Goal: Information Seeking & Learning: Learn about a topic

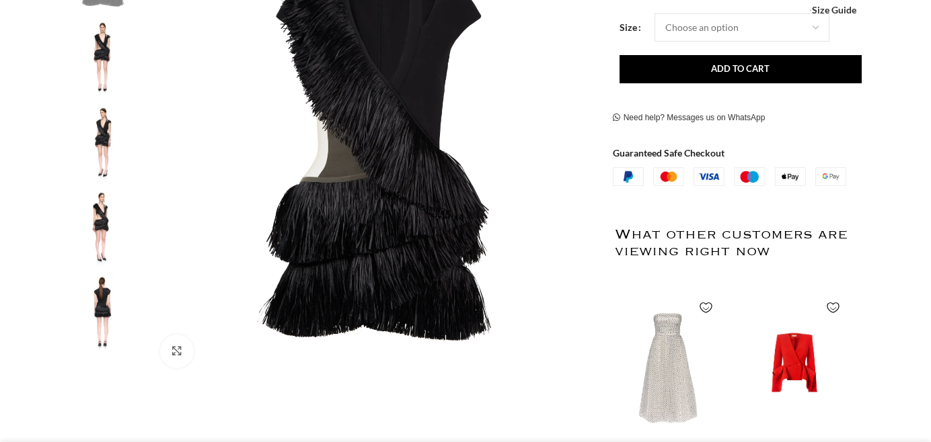
scroll to position [340, 0]
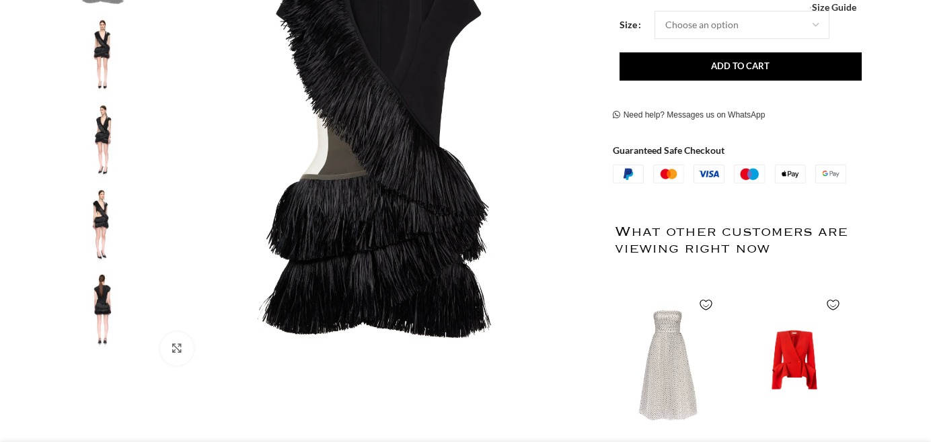
click at [100, 218] on img at bounding box center [102, 225] width 82 height 79
click at [101, 219] on img at bounding box center [102, 225] width 82 height 79
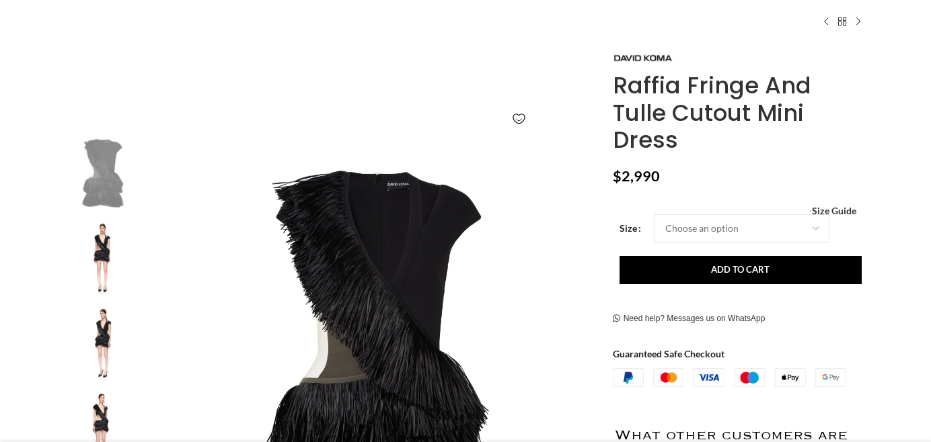
scroll to position [130, 0]
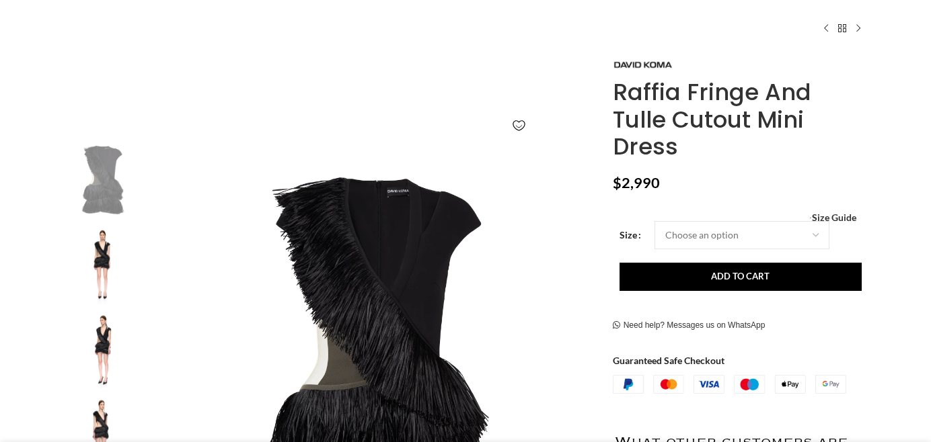
drag, startPoint x: 616, startPoint y: 91, endPoint x: 700, endPoint y: 155, distance: 105.2
click at [700, 155] on h1 "Raffia Fringe And Tulle Cutout Mini Dress" at bounding box center [738, 120] width 253 height 82
click at [713, 114] on h1 "Raffia Fringe And Tulle Cutout Mini Dress" at bounding box center [738, 120] width 253 height 82
drag, startPoint x: 615, startPoint y: 87, endPoint x: 674, endPoint y: 147, distance: 84.6
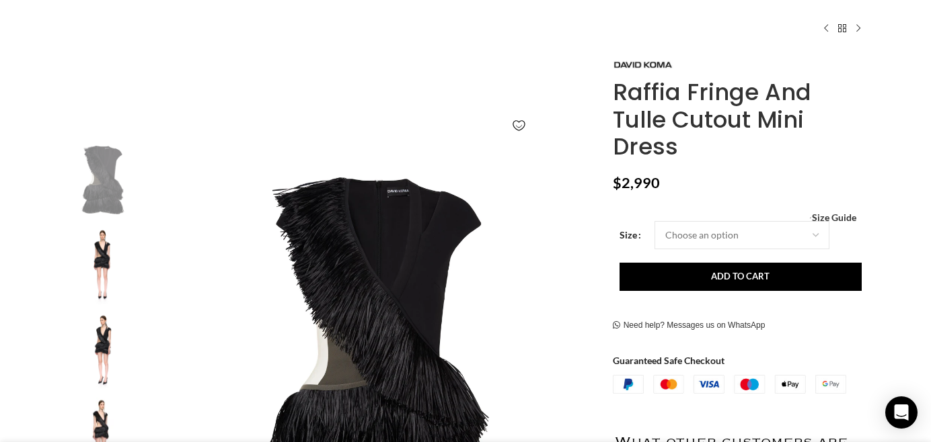
click at [674, 148] on h1 "Raffia Fringe And Tulle Cutout Mini Dress" at bounding box center [738, 120] width 253 height 82
copy h1 "Raffia Fringe And Tulle Cutout Mini Dress"
click at [110, 338] on img "3 / 5" at bounding box center [102, 350] width 82 height 79
click at [110, 341] on img "3 / 5" at bounding box center [102, 350] width 82 height 79
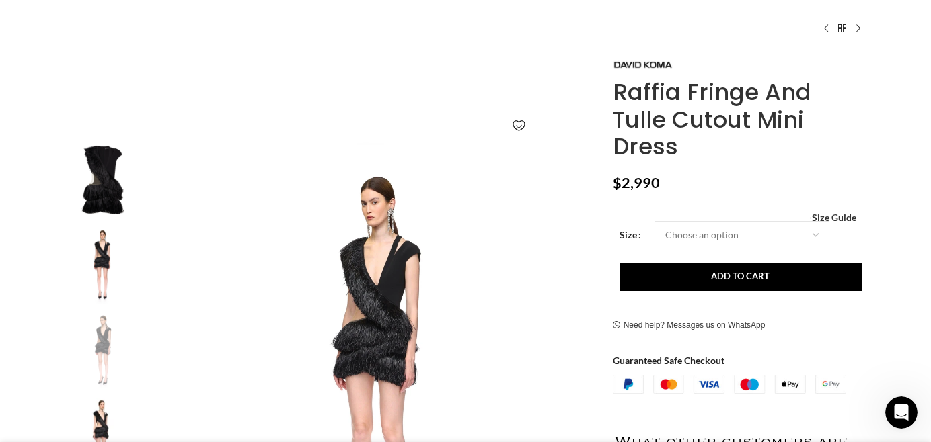
click at [110, 341] on img "3 / 5" at bounding box center [102, 350] width 82 height 79
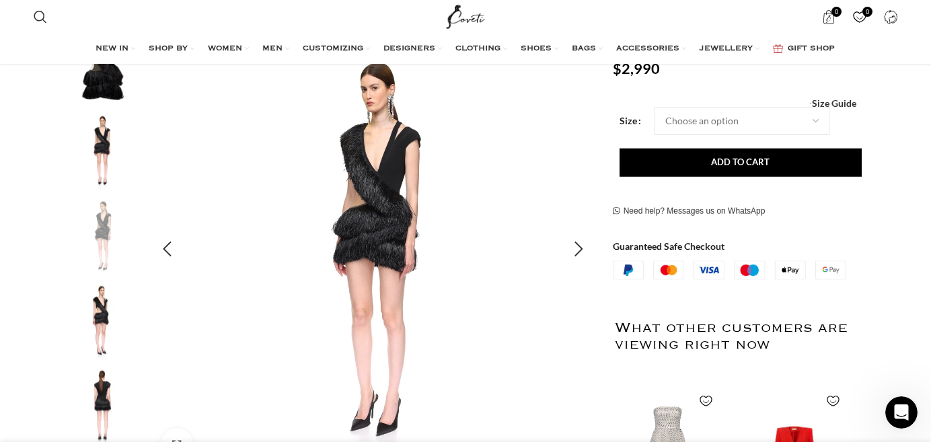
scroll to position [234, 0]
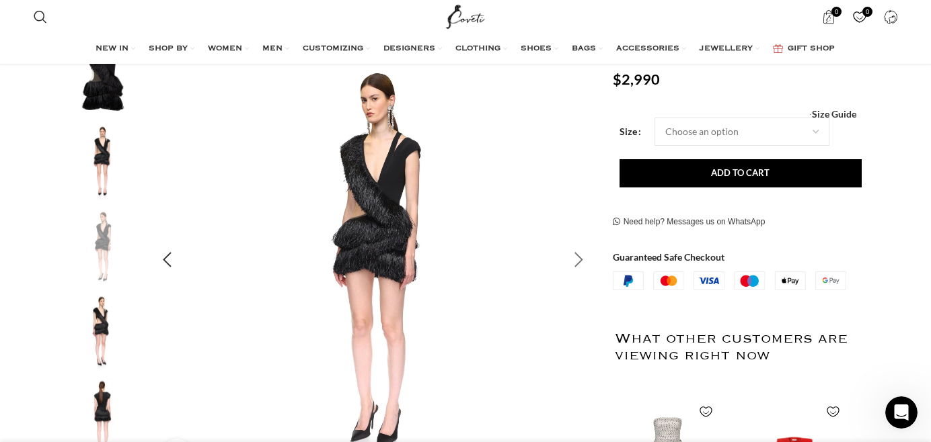
click at [577, 262] on div "Next slide" at bounding box center [579, 260] width 34 height 34
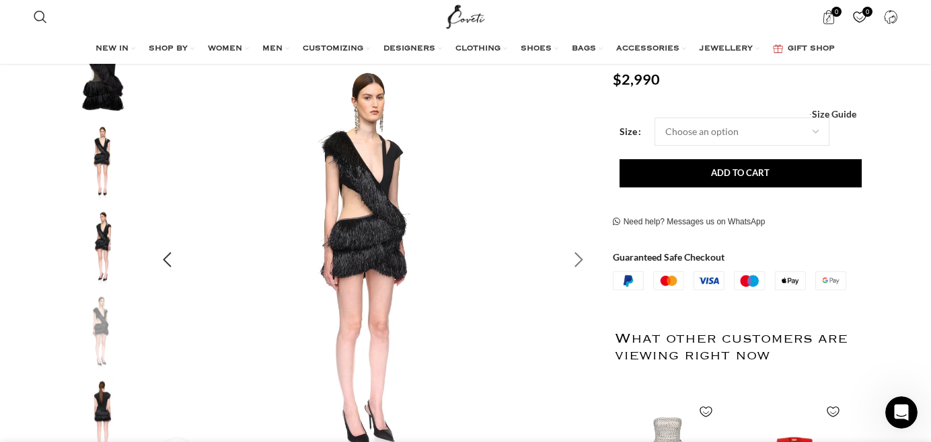
scroll to position [0, 708]
click at [577, 263] on div "Next slide" at bounding box center [579, 260] width 34 height 34
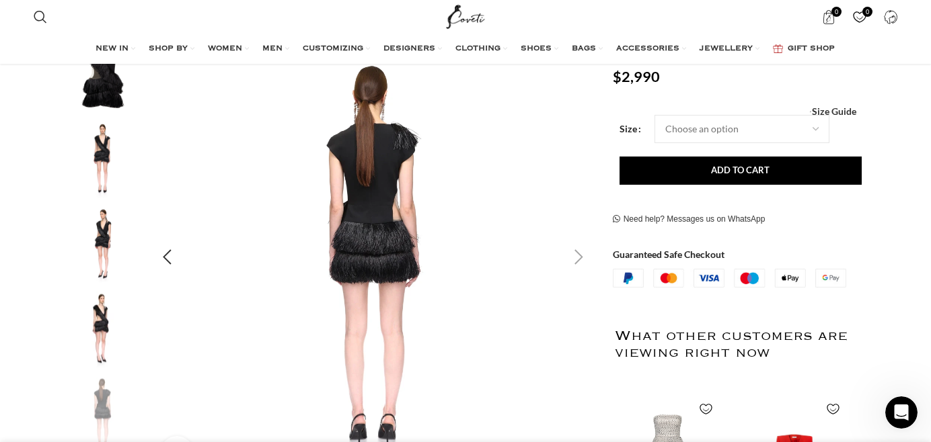
scroll to position [247, 0]
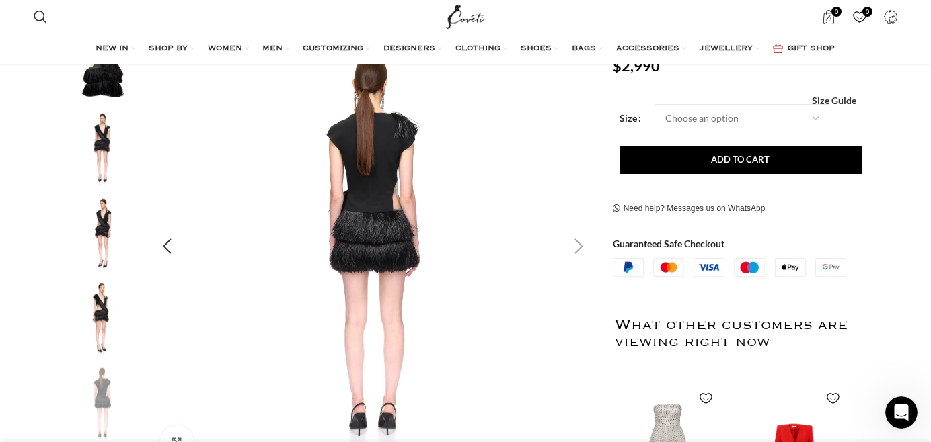
click at [576, 247] on div "Next slide" at bounding box center [579, 247] width 34 height 34
click at [577, 248] on div "Next slide" at bounding box center [579, 247] width 34 height 34
click at [577, 249] on div "Next slide" at bounding box center [579, 247] width 34 height 34
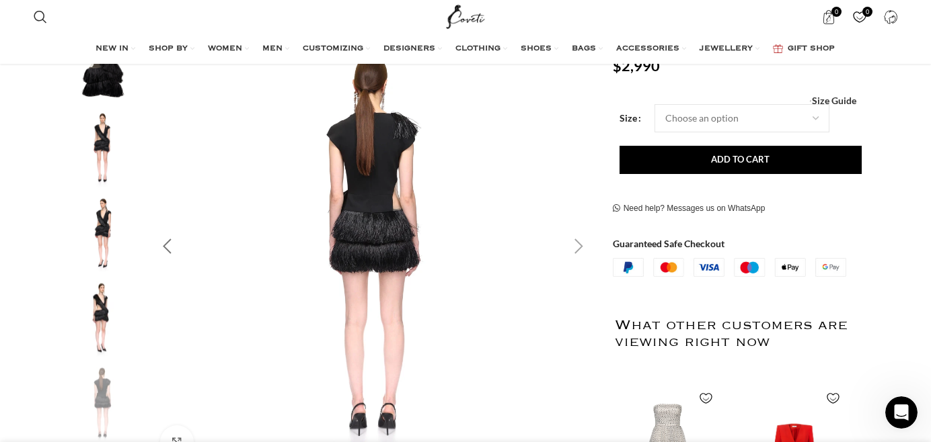
click at [163, 245] on div "Previous slide" at bounding box center [167, 247] width 34 height 34
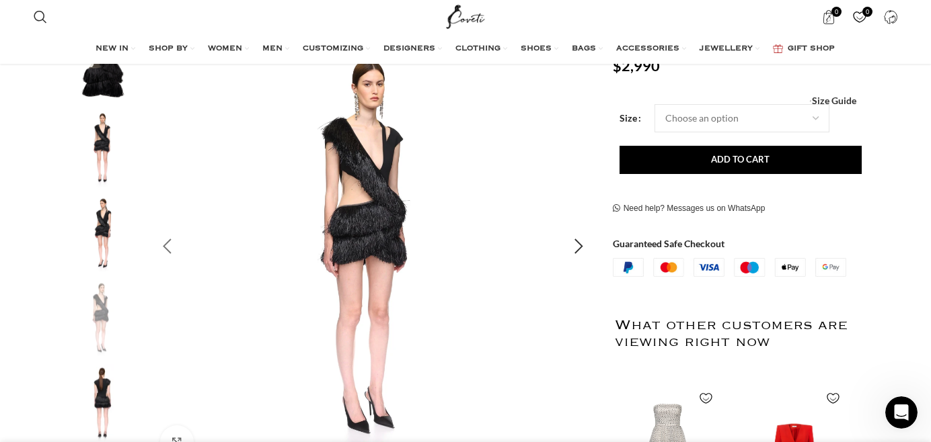
click at [163, 245] on div "Previous slide" at bounding box center [167, 247] width 34 height 34
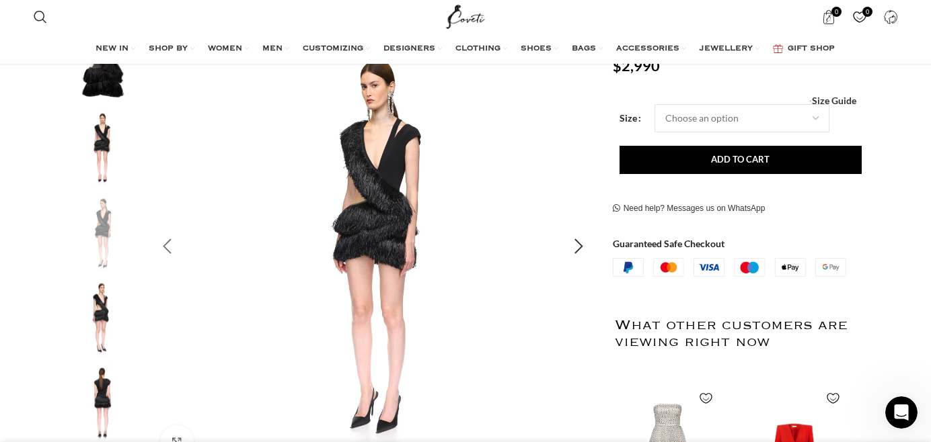
click at [164, 246] on div "Previous slide" at bounding box center [167, 247] width 34 height 34
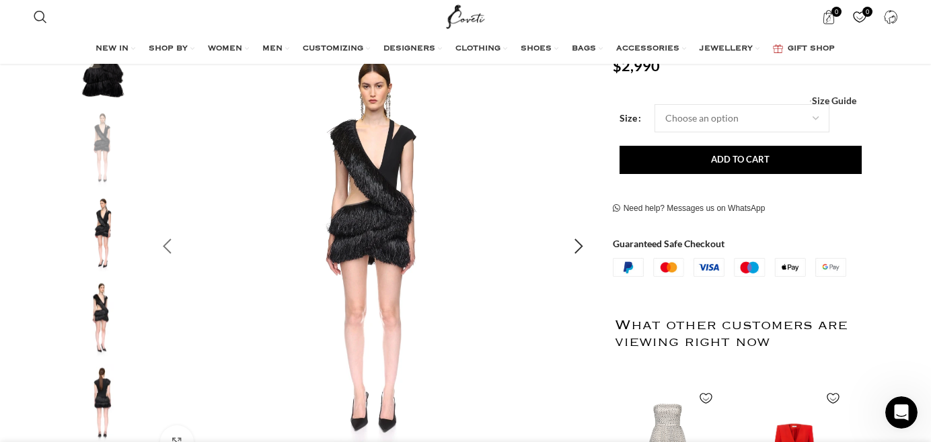
scroll to position [0, 991]
click at [167, 247] on div "Previous slide" at bounding box center [167, 247] width 34 height 34
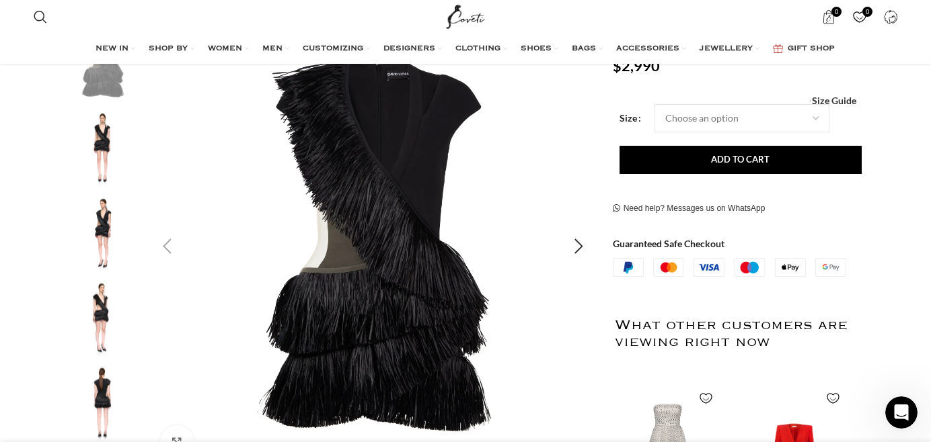
click at [168, 248] on div "Previous slide" at bounding box center [167, 247] width 34 height 34
click at [581, 245] on div "Next slide" at bounding box center [579, 247] width 34 height 34
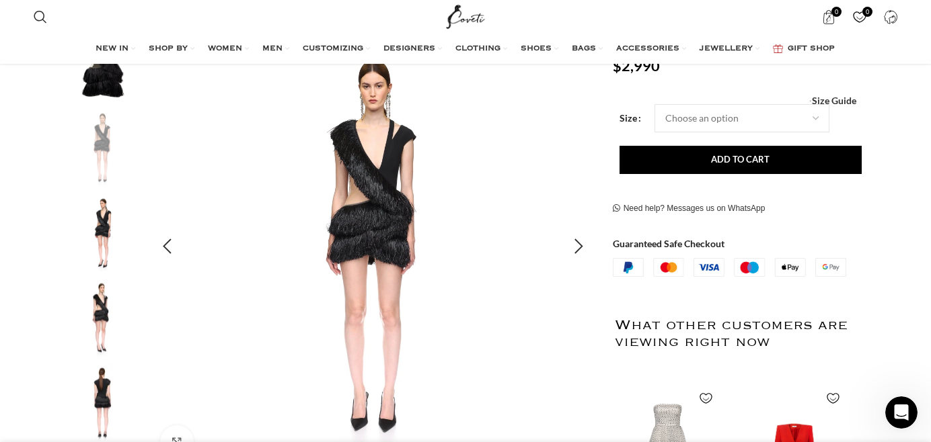
click at [385, 213] on img "2 / 5" at bounding box center [373, 247] width 446 height 446
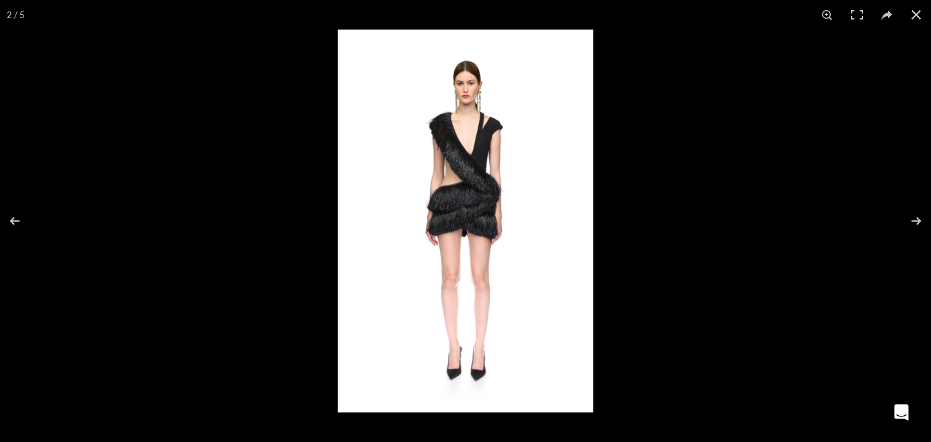
click at [480, 183] on img at bounding box center [465, 221] width 255 height 383
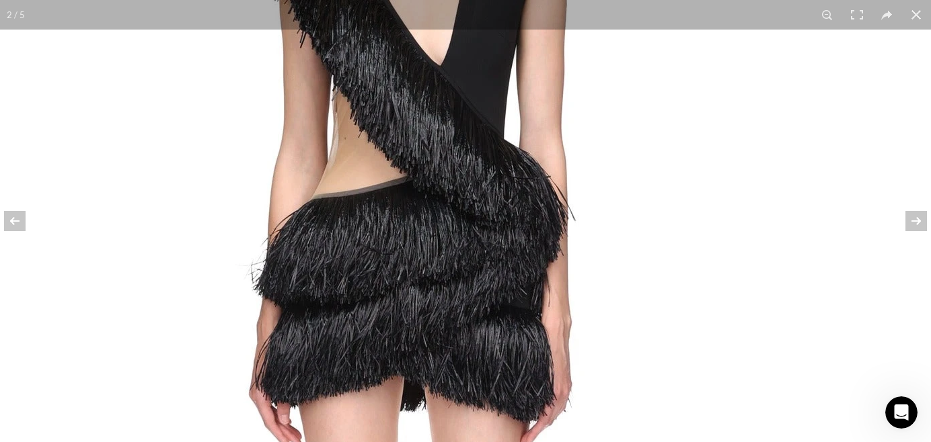
scroll to position [3068, 0]
click at [918, 11] on button at bounding box center [916, 15] width 30 height 30
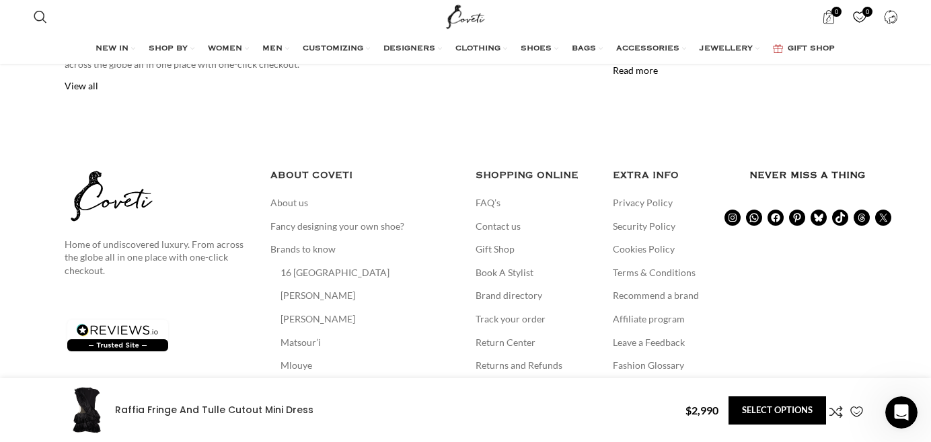
click at [129, 427] on div "Raffia Fringe And Tulle Cutout Mini Dress" at bounding box center [370, 410] width 610 height 50
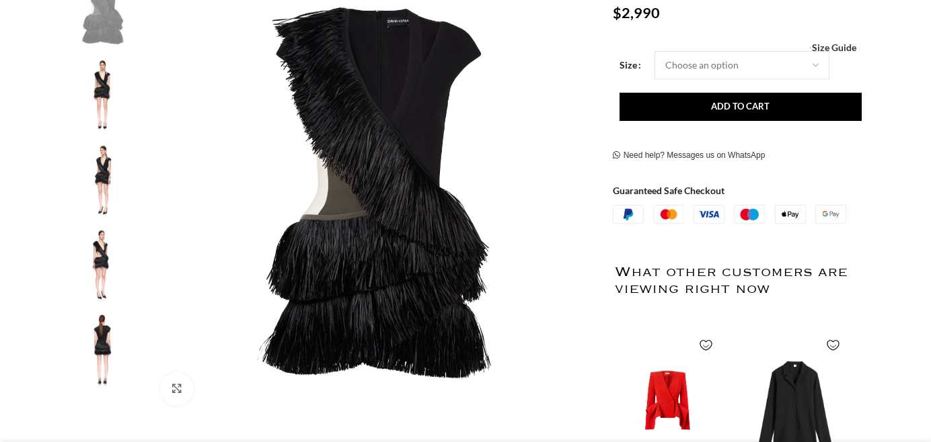
click at [104, 341] on img at bounding box center [102, 350] width 82 height 79
click at [104, 270] on img at bounding box center [102, 265] width 82 height 79
click at [421, 208] on img at bounding box center [373, 193] width 446 height 446
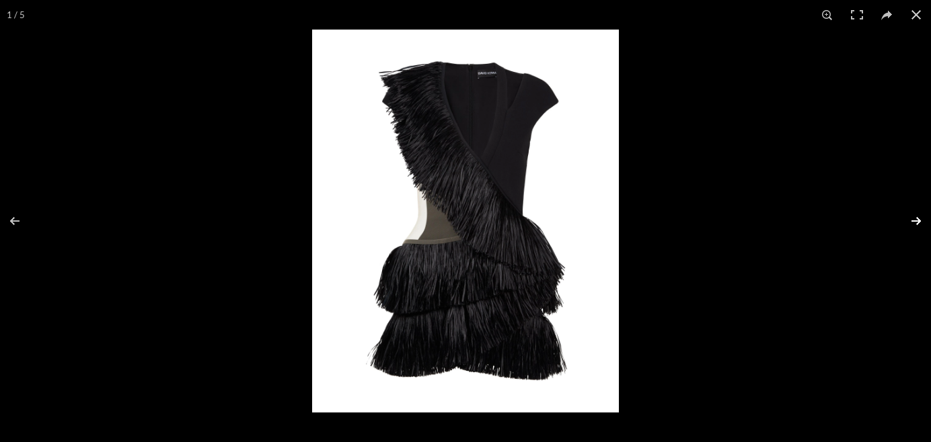
click at [917, 221] on button at bounding box center [906, 221] width 47 height 67
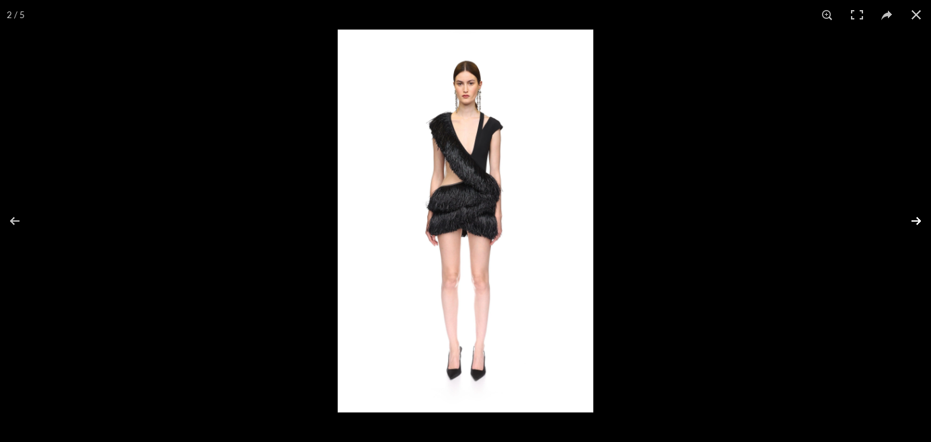
scroll to position [0, 142]
click at [916, 223] on button at bounding box center [906, 221] width 47 height 67
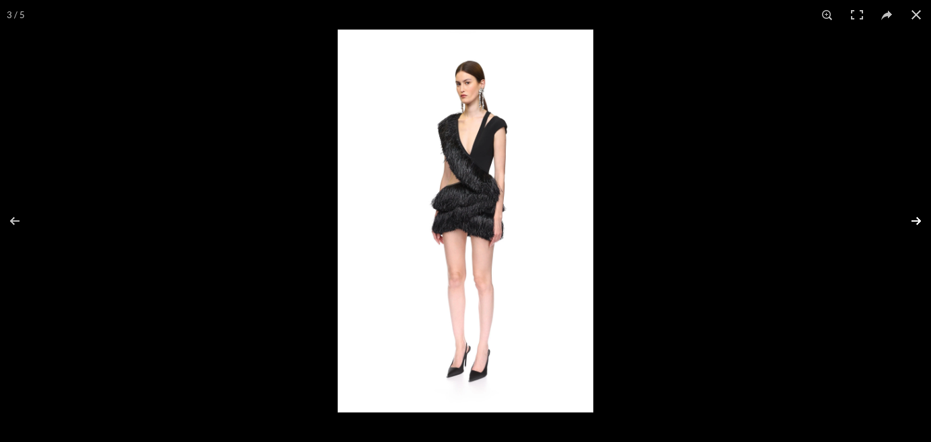
click at [916, 225] on button at bounding box center [906, 221] width 47 height 67
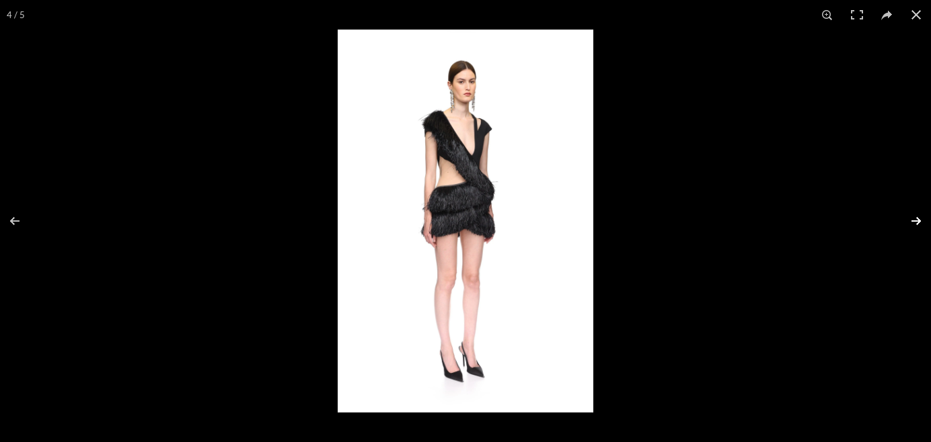
click at [917, 226] on button at bounding box center [906, 221] width 47 height 67
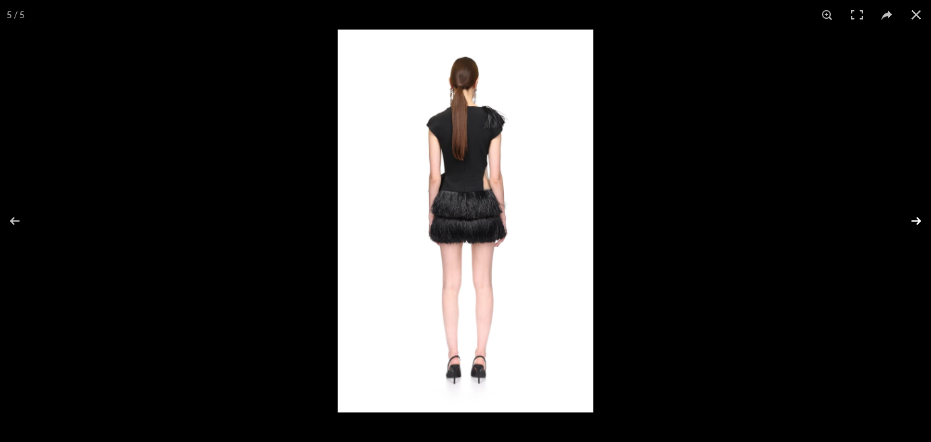
click at [917, 227] on button at bounding box center [906, 221] width 47 height 67
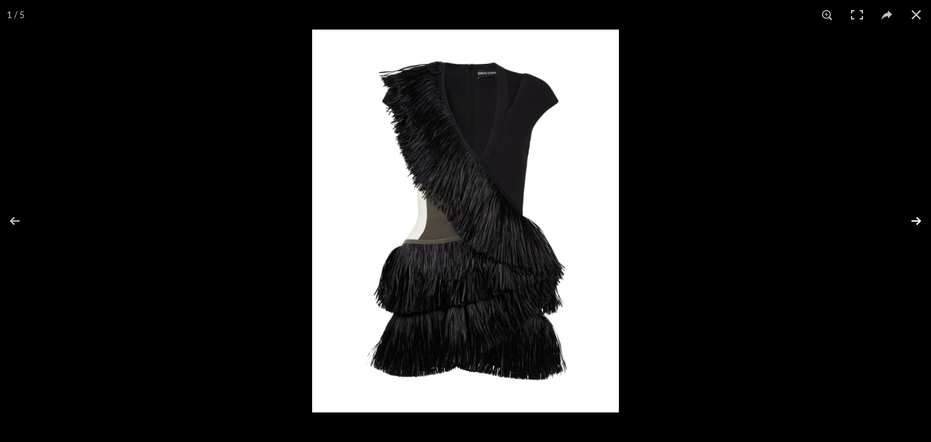
click at [917, 227] on button at bounding box center [906, 221] width 47 height 67
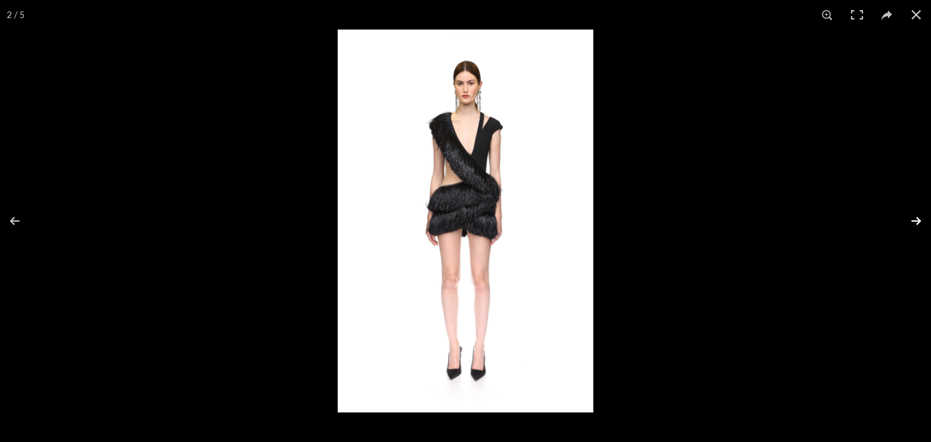
click at [916, 223] on button at bounding box center [906, 221] width 47 height 67
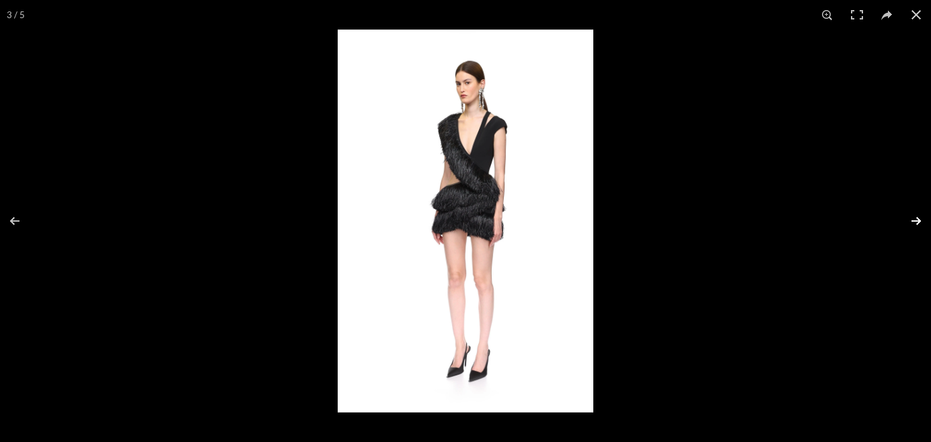
click at [916, 224] on button at bounding box center [906, 221] width 47 height 67
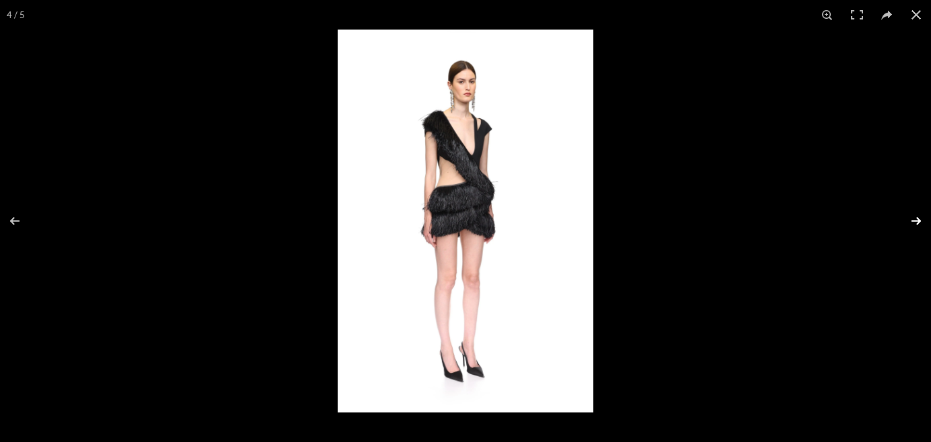
click at [916, 225] on button at bounding box center [906, 221] width 47 height 67
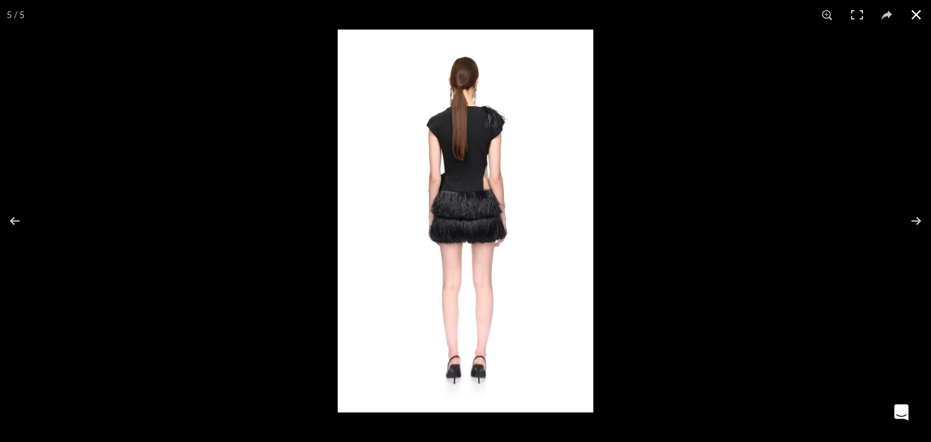
scroll to position [0, 283]
click at [917, 13] on button at bounding box center [916, 15] width 30 height 30
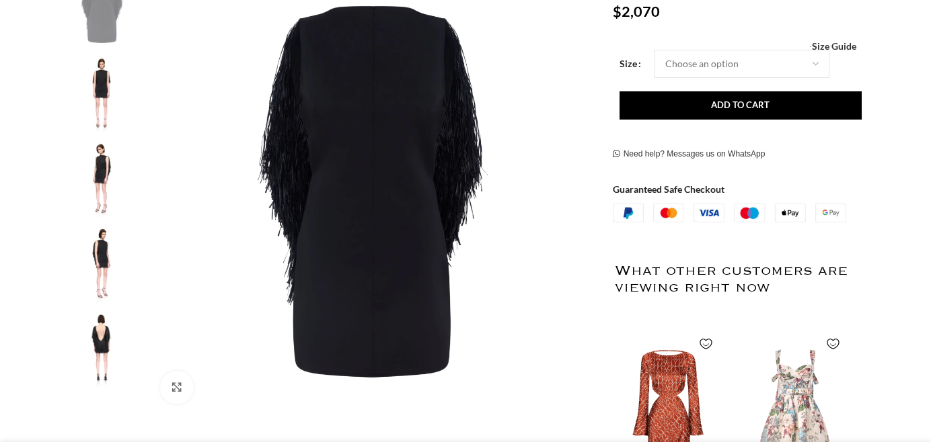
scroll to position [308, 0]
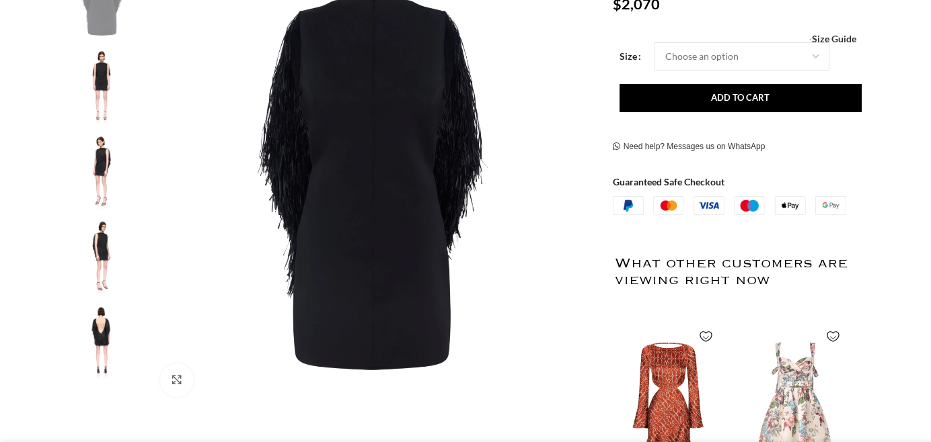
click at [102, 173] on img at bounding box center [102, 171] width 82 height 79
click at [105, 247] on img at bounding box center [102, 256] width 82 height 79
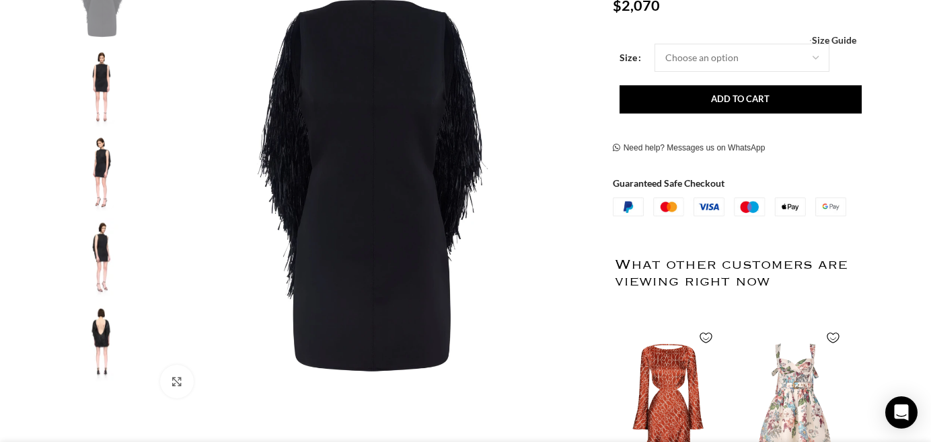
scroll to position [0, 142]
click at [581, 190] on div "Next slide" at bounding box center [579, 186] width 34 height 34
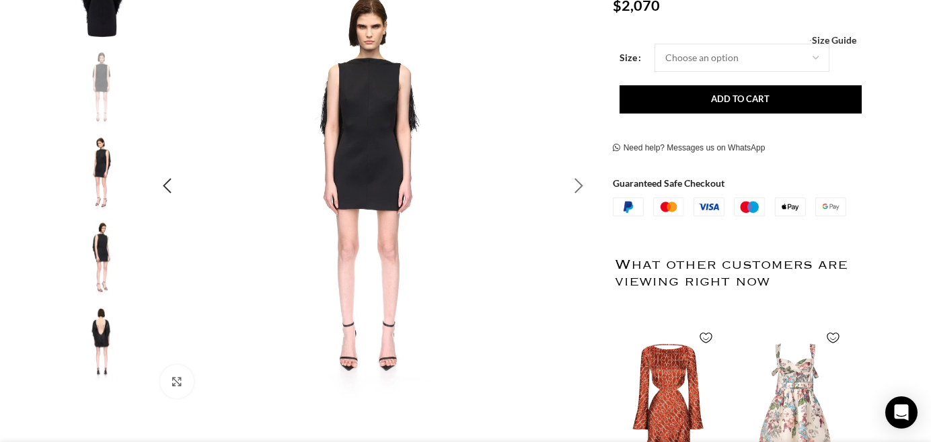
click at [578, 188] on div "Next slide" at bounding box center [579, 186] width 34 height 34
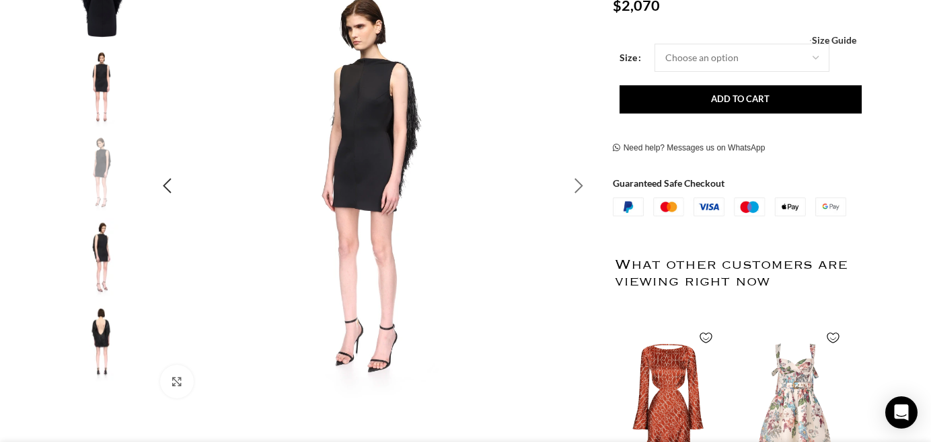
click at [578, 189] on div "Next slide" at bounding box center [579, 186] width 34 height 34
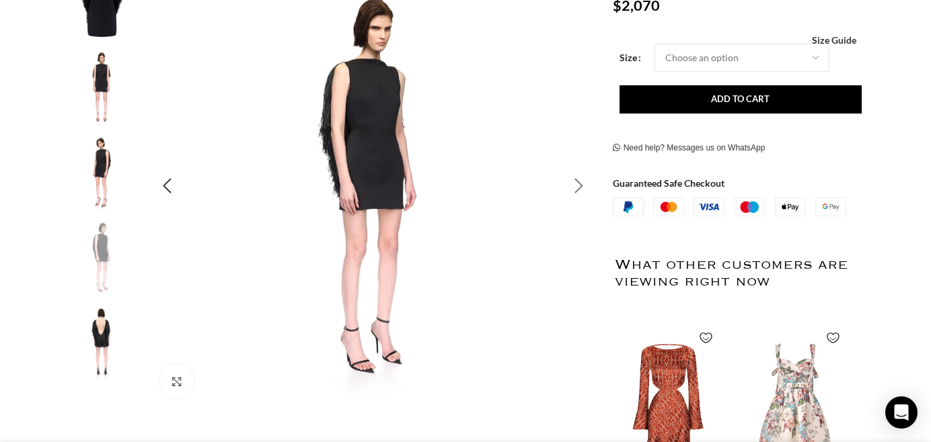
click at [578, 190] on div "Next slide" at bounding box center [579, 186] width 34 height 34
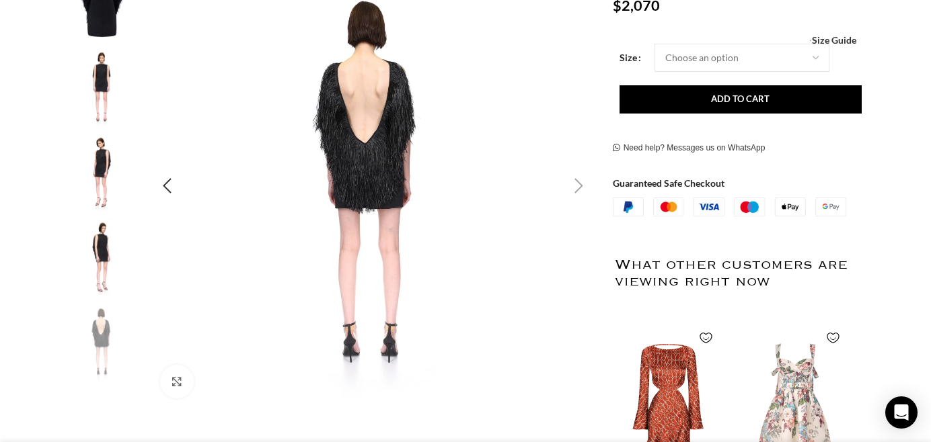
scroll to position [0, 283]
click at [579, 184] on div "Next slide" at bounding box center [579, 186] width 34 height 34
click at [579, 185] on div "Next slide" at bounding box center [579, 186] width 34 height 34
click at [168, 182] on div "Previous slide" at bounding box center [167, 186] width 34 height 34
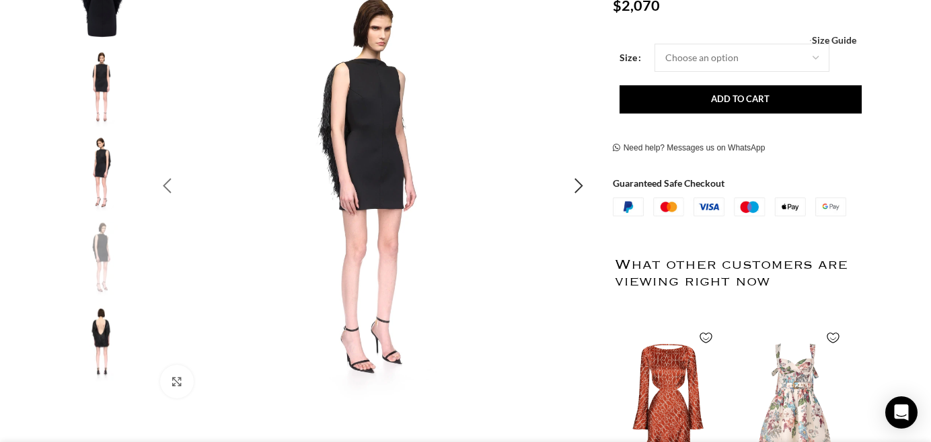
scroll to position [0, 425]
click at [169, 183] on div "Previous slide" at bounding box center [167, 186] width 34 height 34
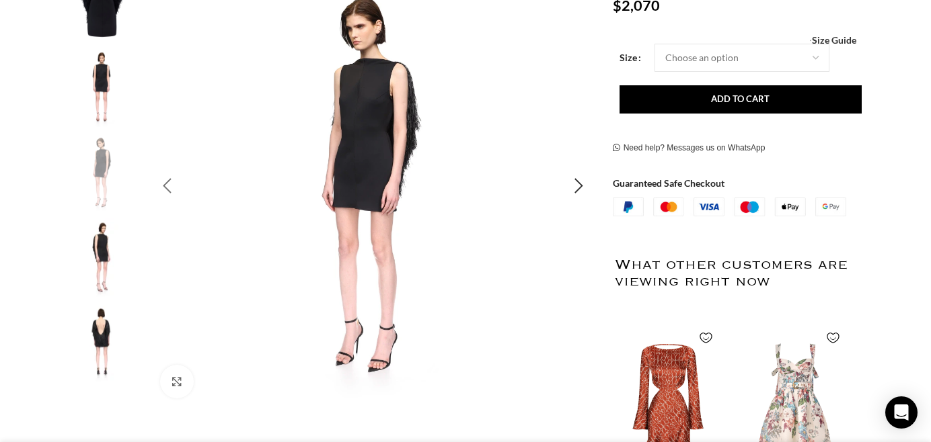
click at [169, 184] on div "Previous slide" at bounding box center [167, 186] width 34 height 34
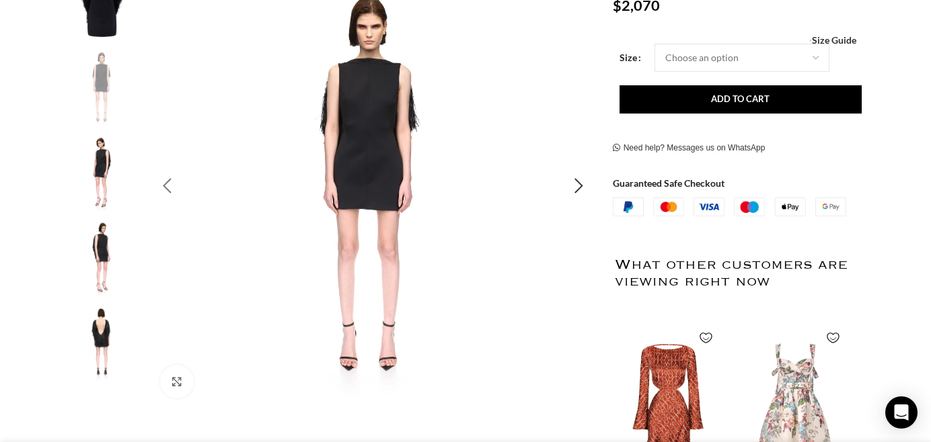
click at [170, 184] on div "Previous slide" at bounding box center [167, 186] width 34 height 34
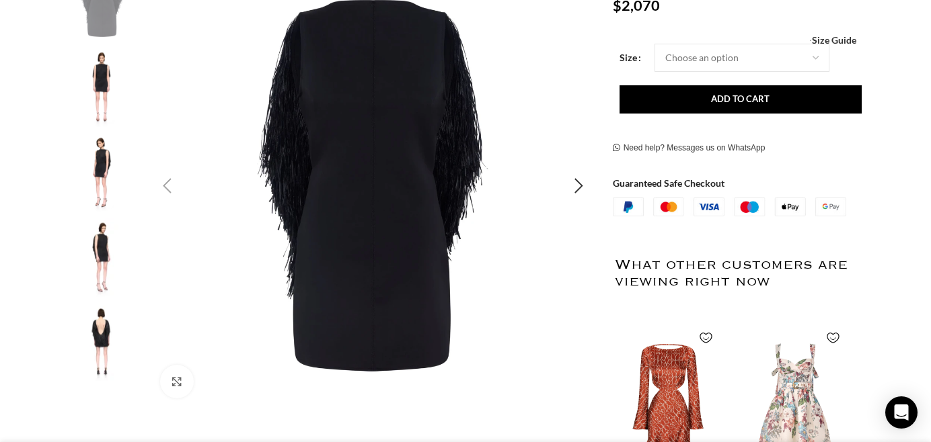
click at [170, 186] on div "Previous slide" at bounding box center [167, 186] width 34 height 34
click at [581, 180] on div "Next slide" at bounding box center [579, 186] width 34 height 34
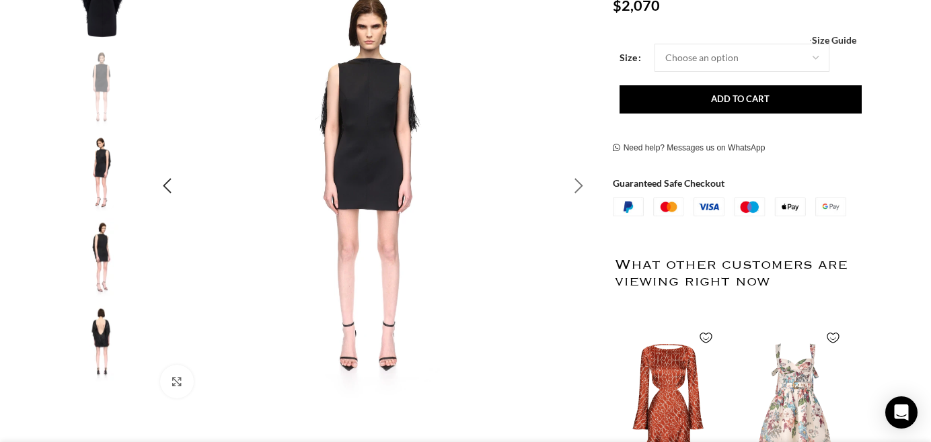
click at [582, 182] on div "Next slide" at bounding box center [579, 186] width 34 height 34
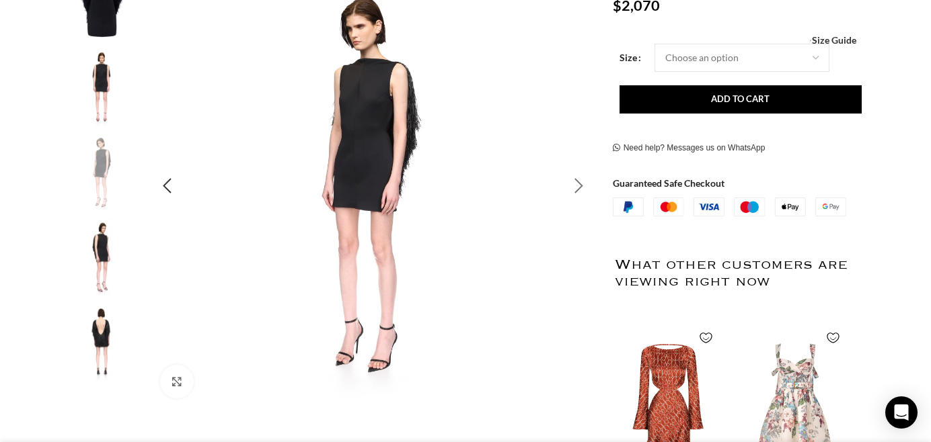
scroll to position [0, 566]
click at [582, 183] on div "Next slide" at bounding box center [579, 186] width 34 height 34
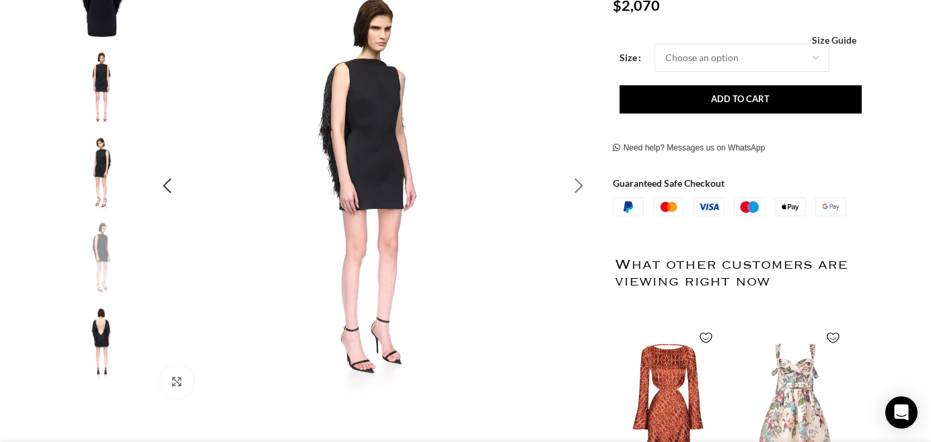
click at [582, 184] on div "Next slide" at bounding box center [579, 186] width 34 height 34
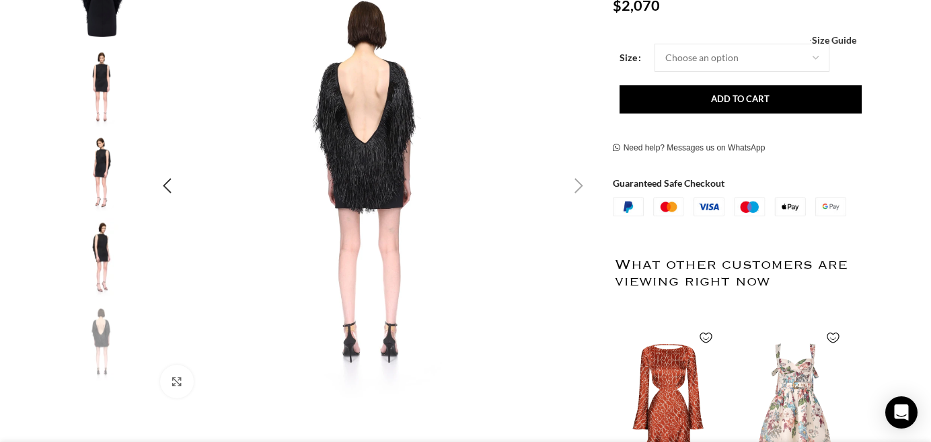
click at [385, 164] on img "5 / 5" at bounding box center [372, 186] width 446 height 446
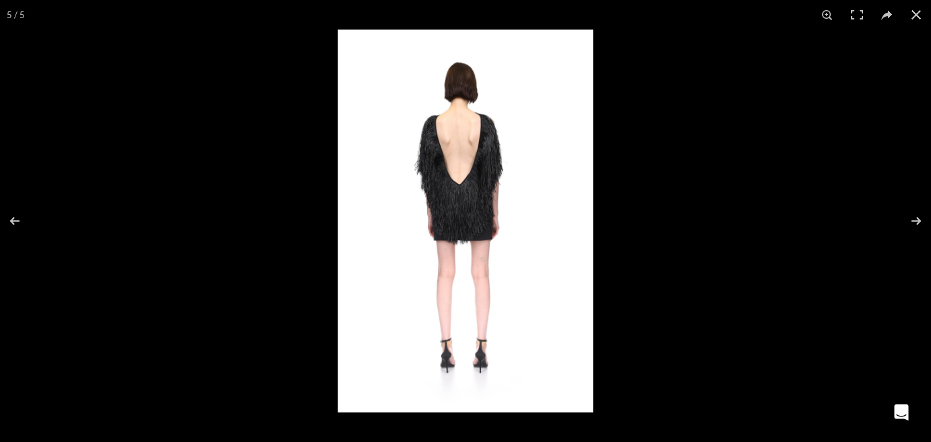
click at [464, 174] on img at bounding box center [465, 221] width 255 height 383
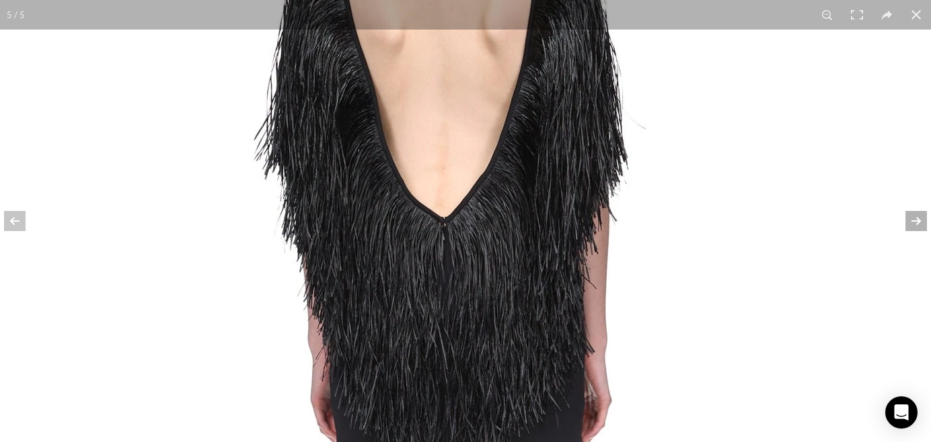
scroll to position [0, 708]
click at [918, 221] on button at bounding box center [906, 221] width 47 height 67
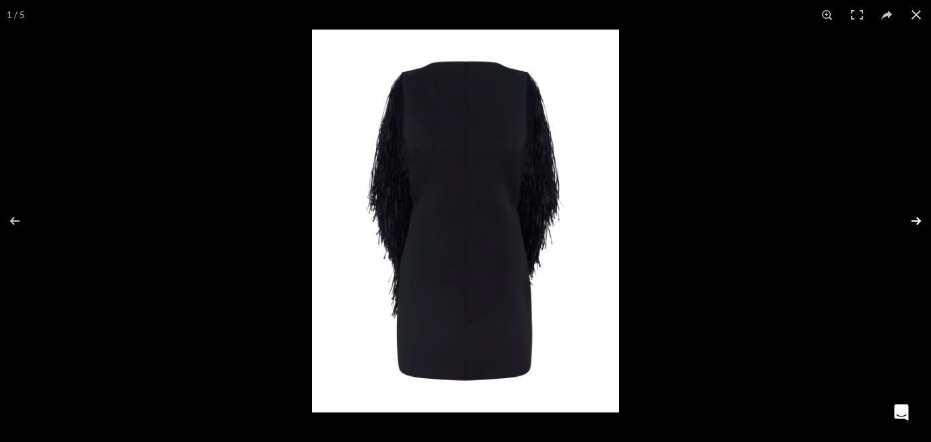
click at [918, 221] on button at bounding box center [906, 221] width 47 height 67
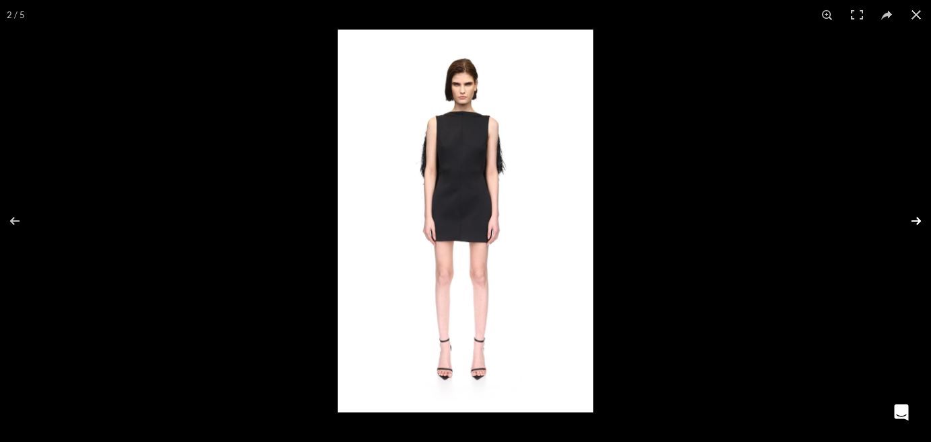
click at [918, 222] on button at bounding box center [906, 221] width 47 height 67
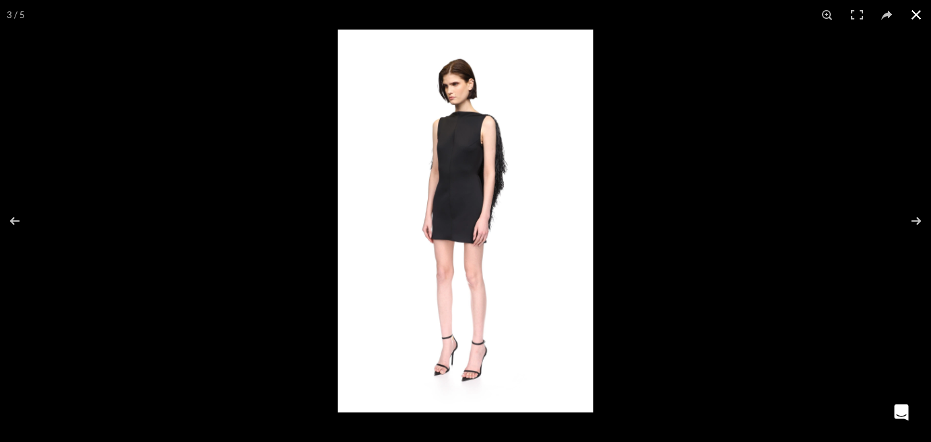
click at [914, 17] on button at bounding box center [916, 15] width 30 height 30
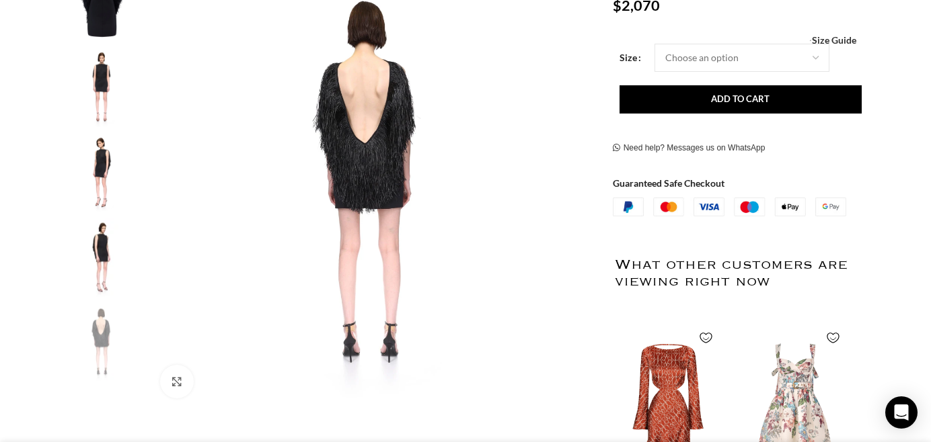
scroll to position [0, 425]
